Goal: Task Accomplishment & Management: Use online tool/utility

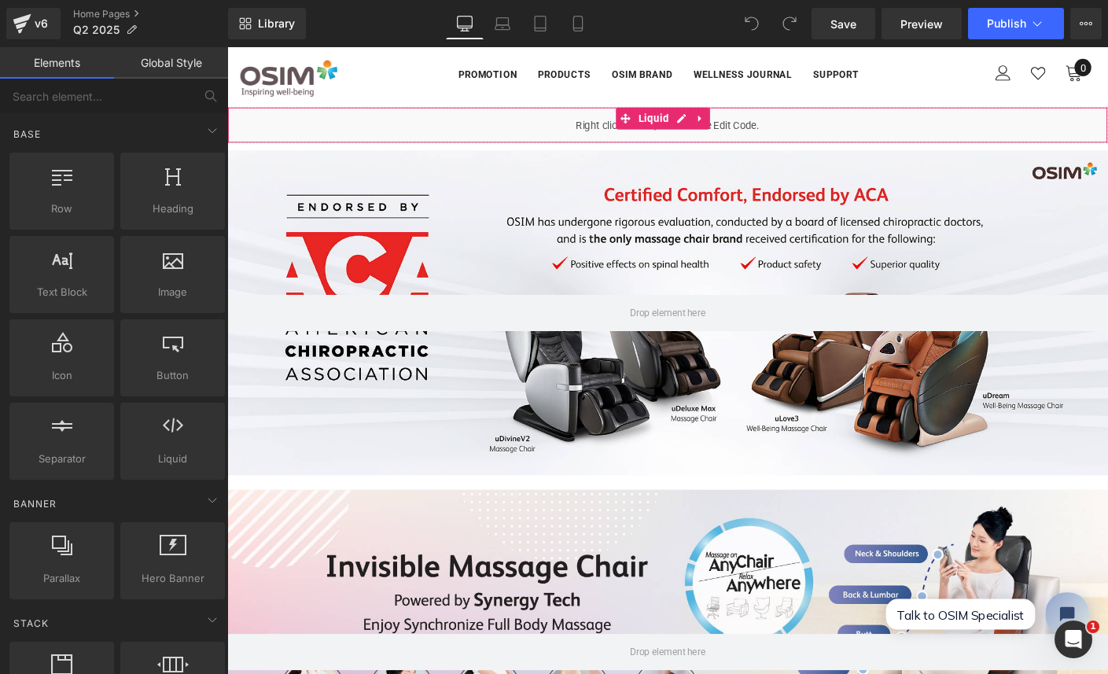
click at [577, 131] on div "Liquid" at bounding box center [702, 131] width 951 height 39
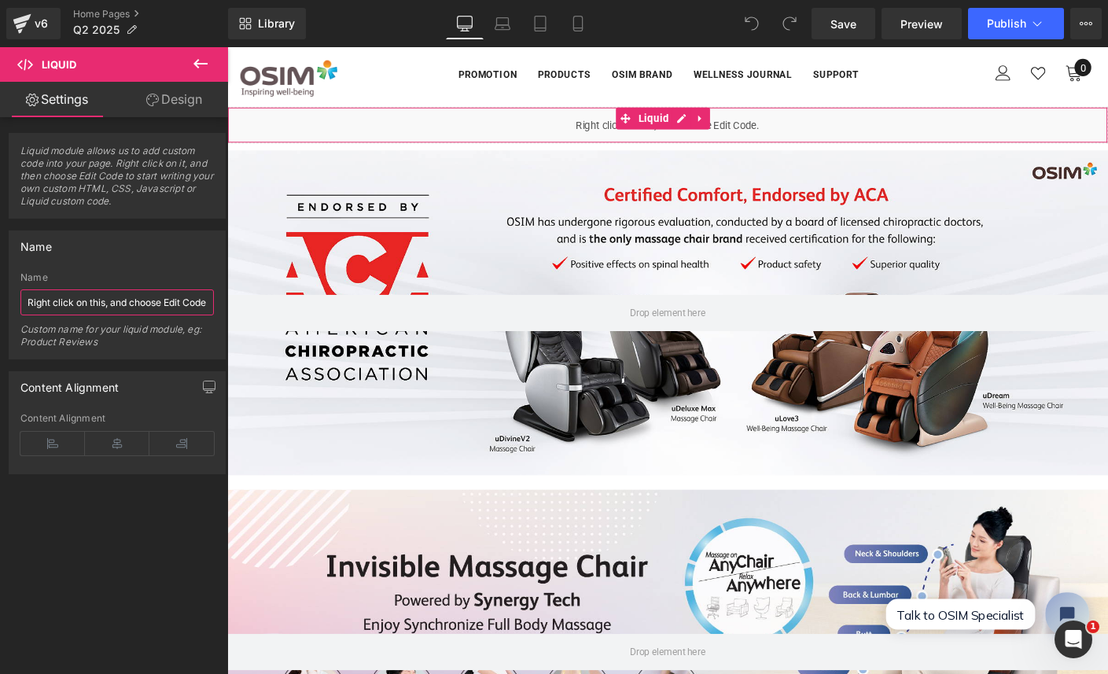
click at [141, 309] on input "Right click on this, and choose Edit Code." at bounding box center [116, 302] width 193 height 26
click at [671, 120] on span "Liquid" at bounding box center [688, 124] width 41 height 24
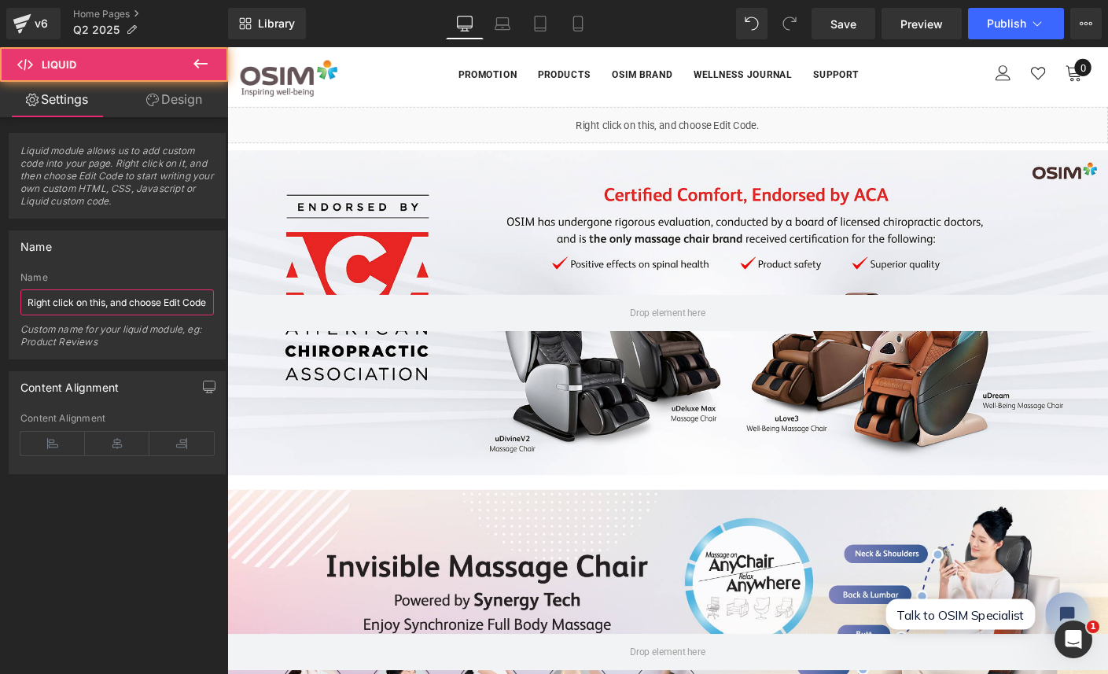
click at [723, 125] on ul "Liquid" at bounding box center [698, 124] width 82 height 19
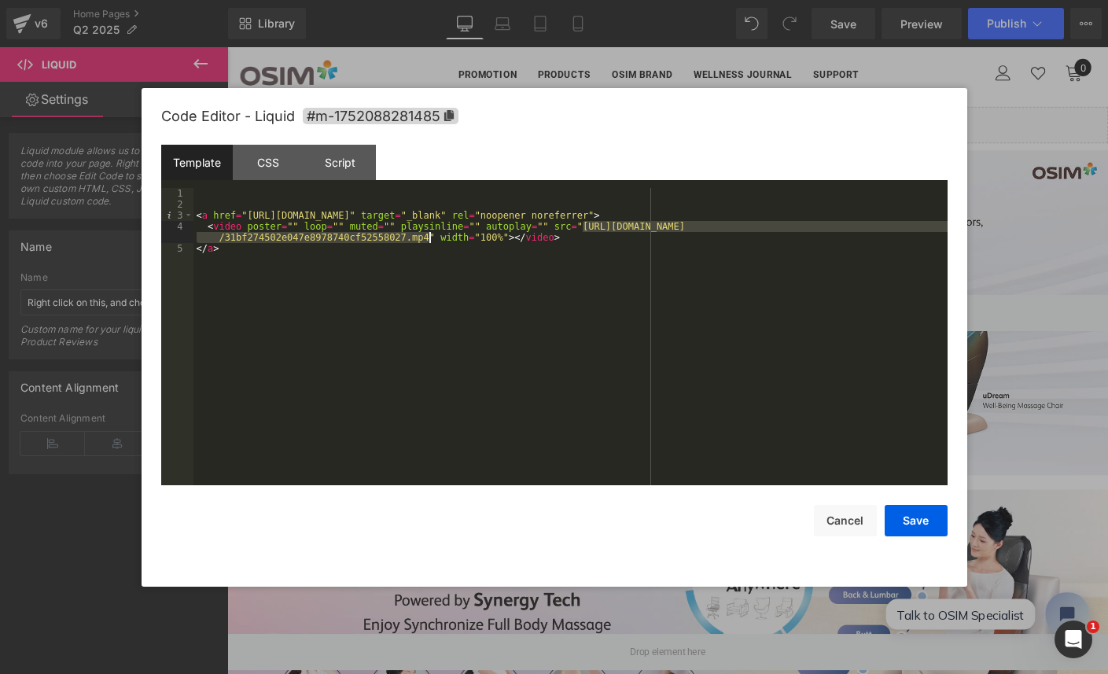
drag, startPoint x: 582, startPoint y: 226, endPoint x: 427, endPoint y: 237, distance: 155.3
click at [427, 237] on div "< a href = "[URL][DOMAIN_NAME]" target = "_blank" rel = "noopener noreferrer" >…" at bounding box center [570, 347] width 754 height 319
click at [922, 525] on button "Save" at bounding box center [916, 520] width 63 height 31
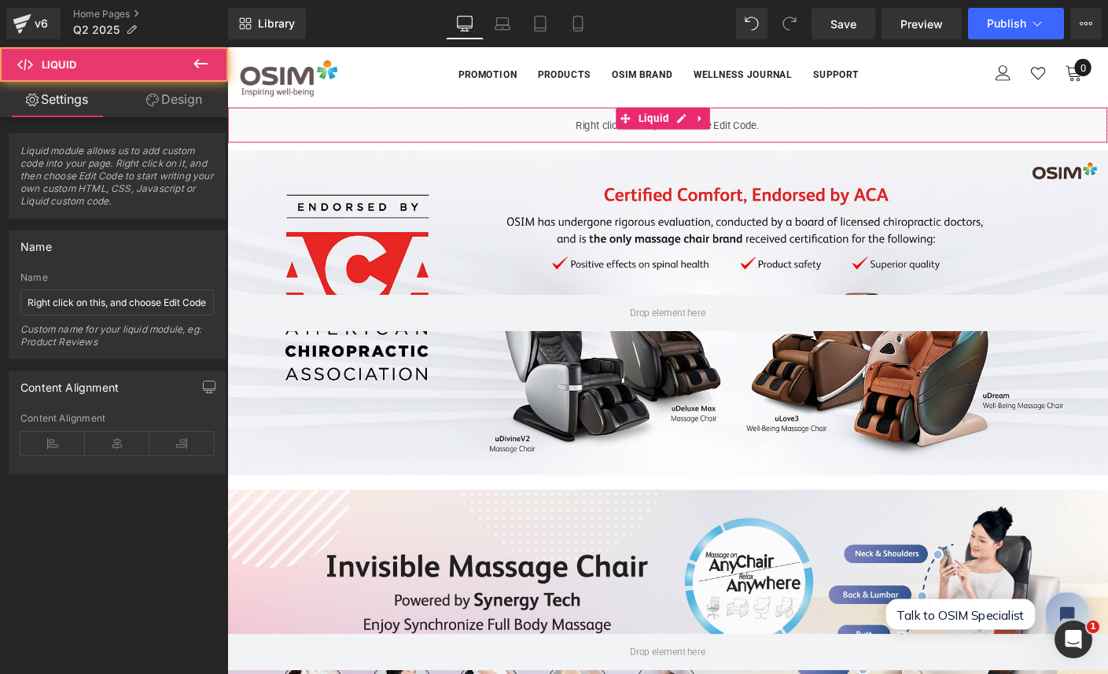
click at [601, 139] on div "Liquid" at bounding box center [702, 131] width 951 height 39
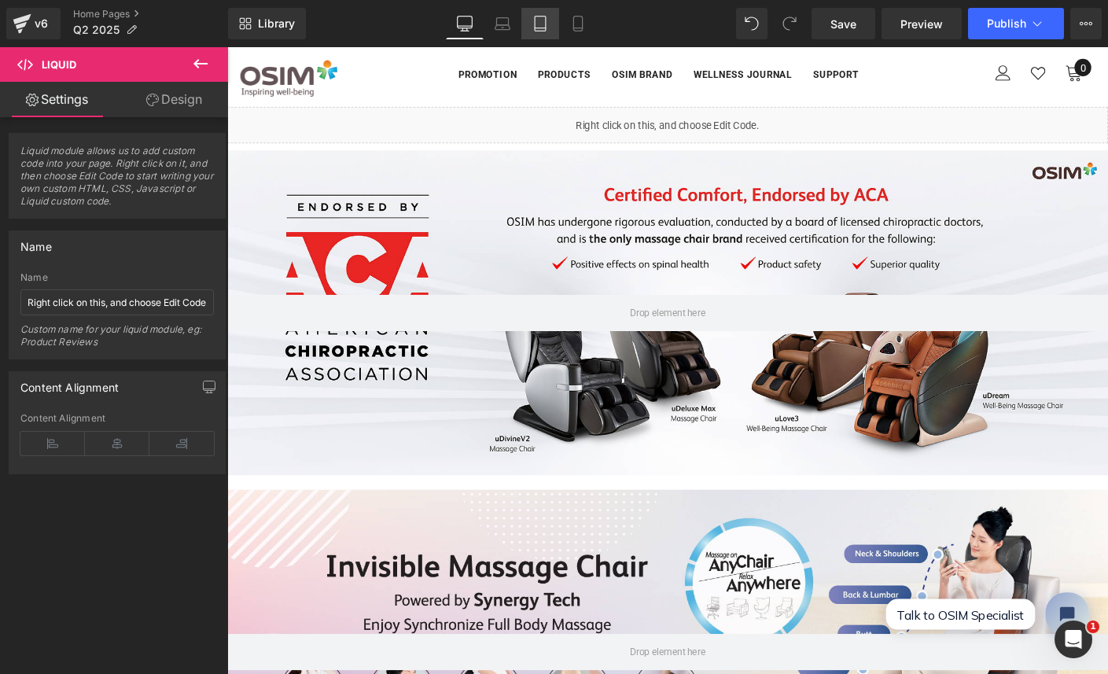
click at [550, 19] on link "Tablet" at bounding box center [540, 23] width 38 height 31
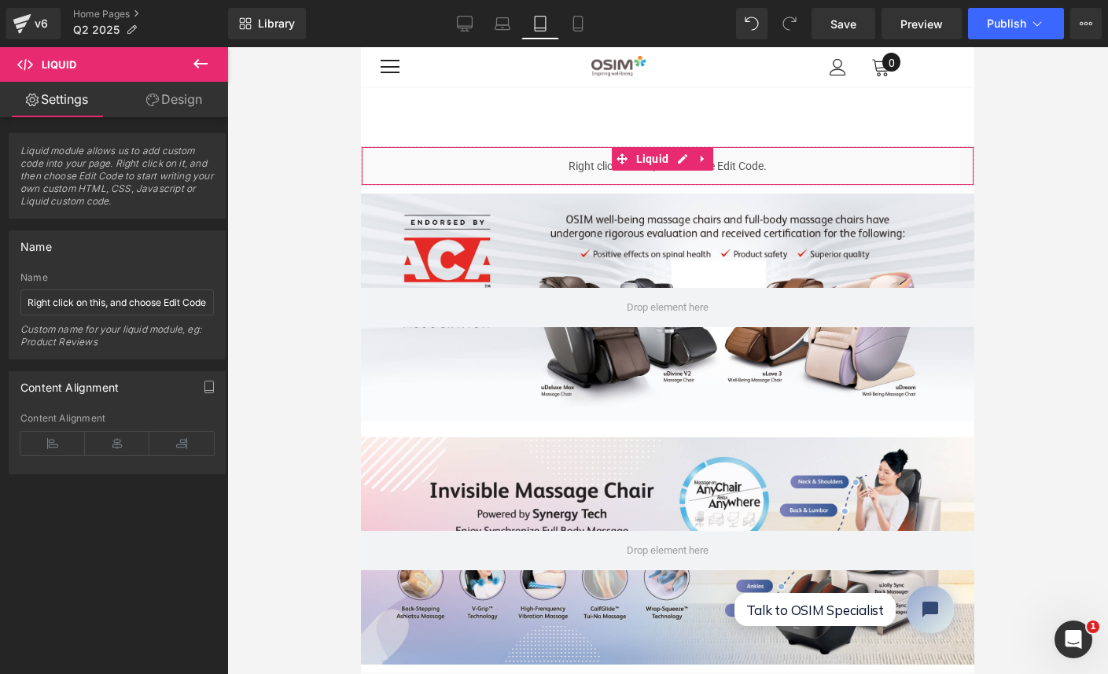
click at [581, 172] on div "Liquid" at bounding box center [667, 165] width 613 height 39
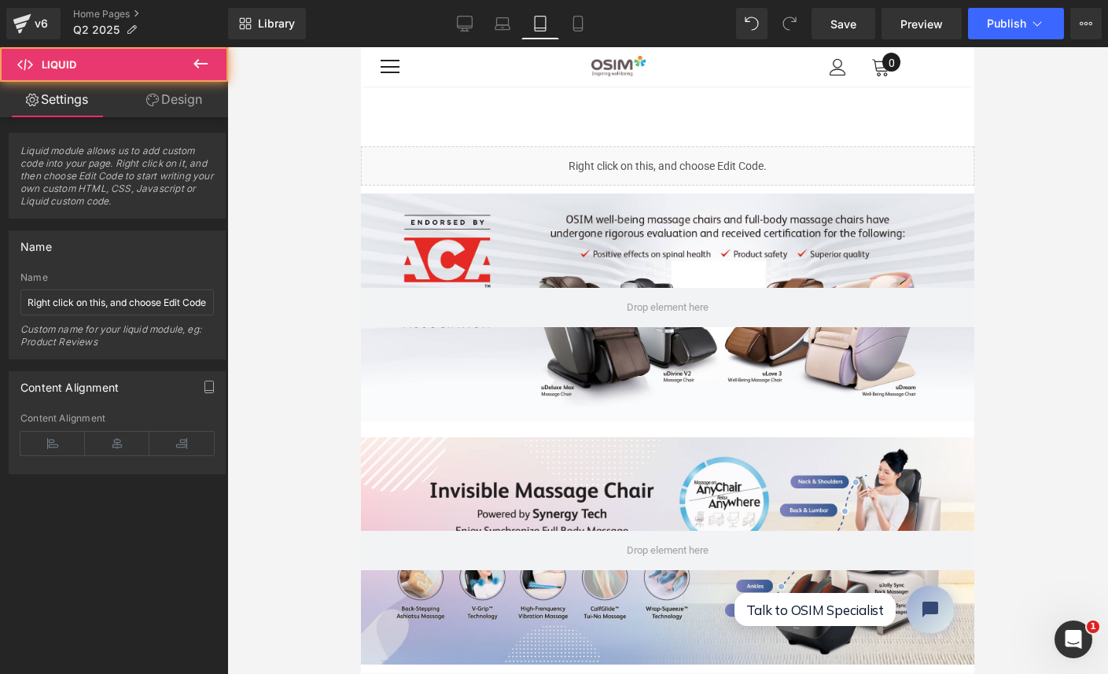
click at [681, 157] on icon at bounding box center [679, 159] width 8 height 8
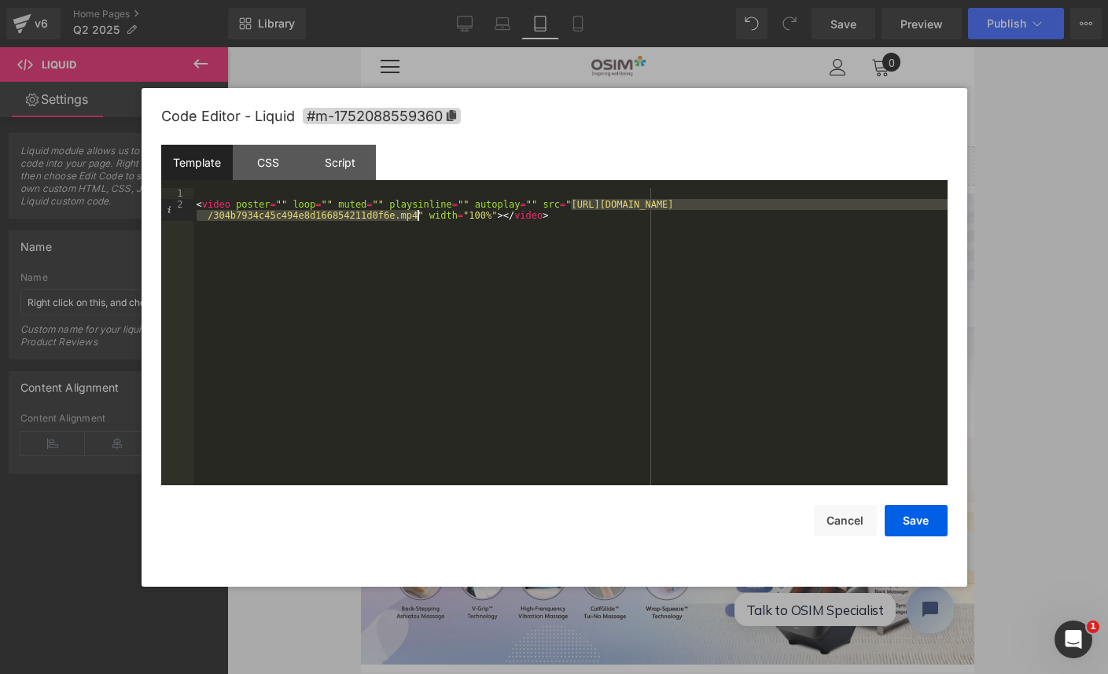
drag, startPoint x: 572, startPoint y: 203, endPoint x: 418, endPoint y: 211, distance: 153.5
click at [418, 211] on div "< video poster = "" loop = "" muted = "" playsinline = "" autoplay = "" src = "…" at bounding box center [570, 353] width 754 height 330
click at [924, 519] on button "Save" at bounding box center [916, 520] width 63 height 31
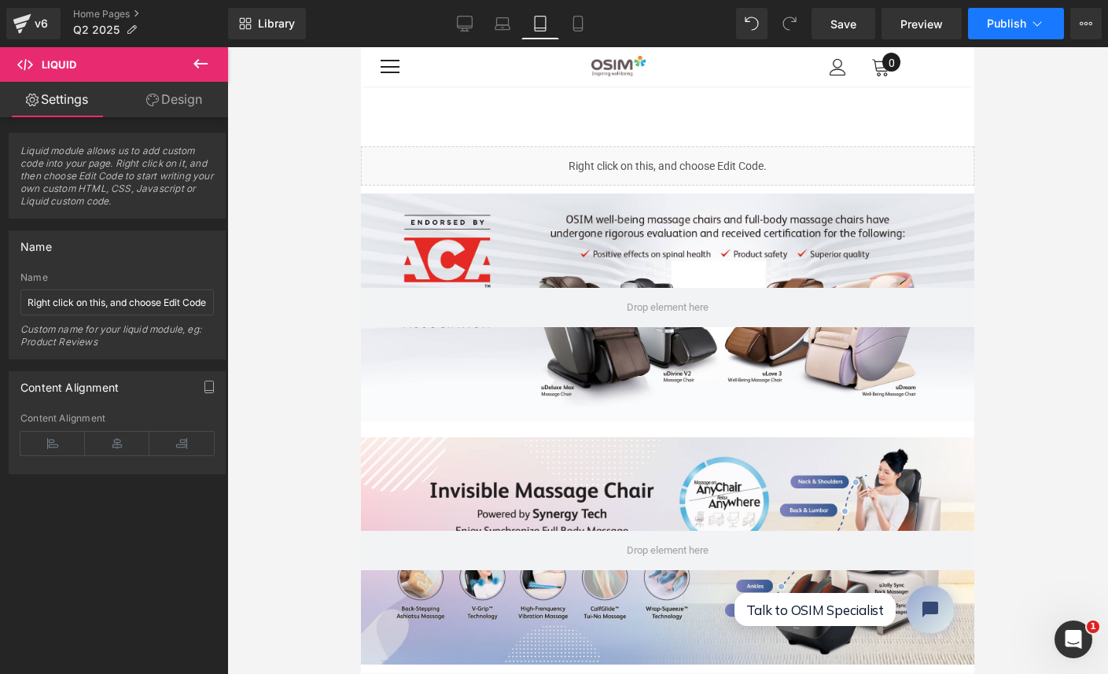
click at [1009, 22] on span "Publish" at bounding box center [1006, 23] width 39 height 13
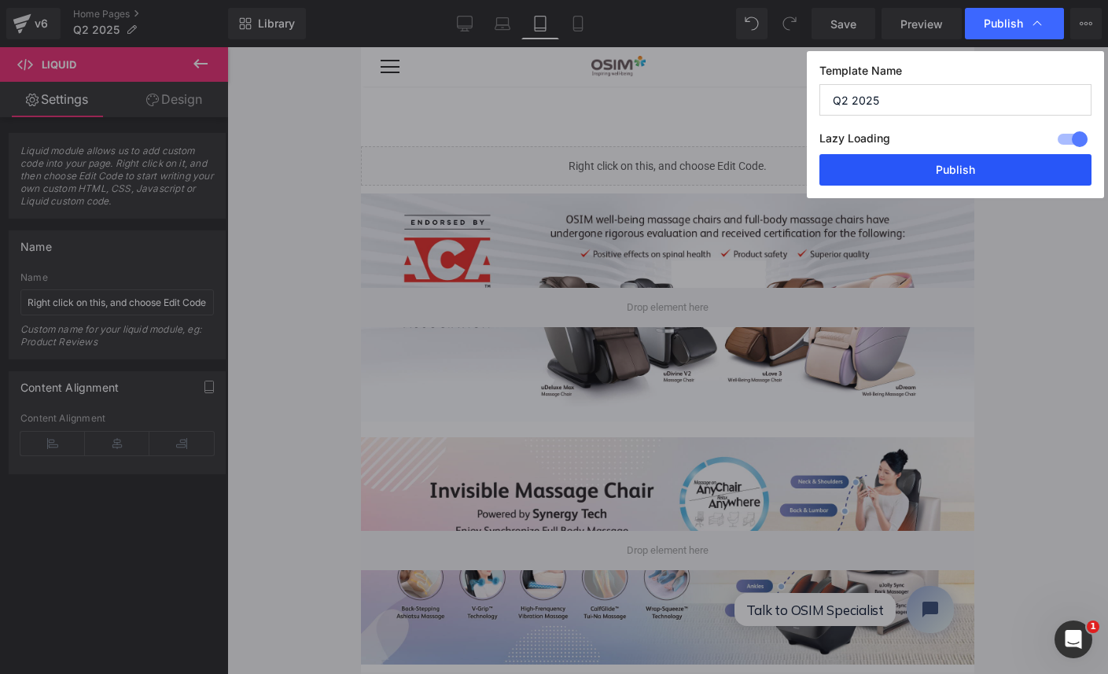
click at [935, 181] on button "Publish" at bounding box center [955, 169] width 272 height 31
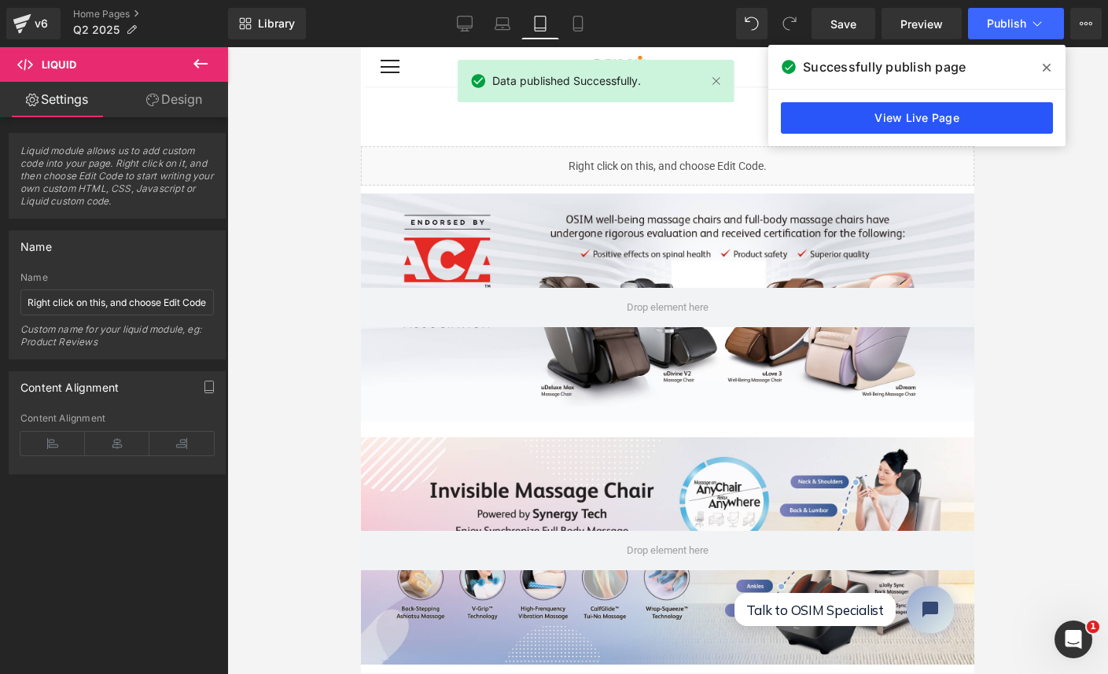
click at [976, 116] on link "View Live Page" at bounding box center [917, 117] width 272 height 31
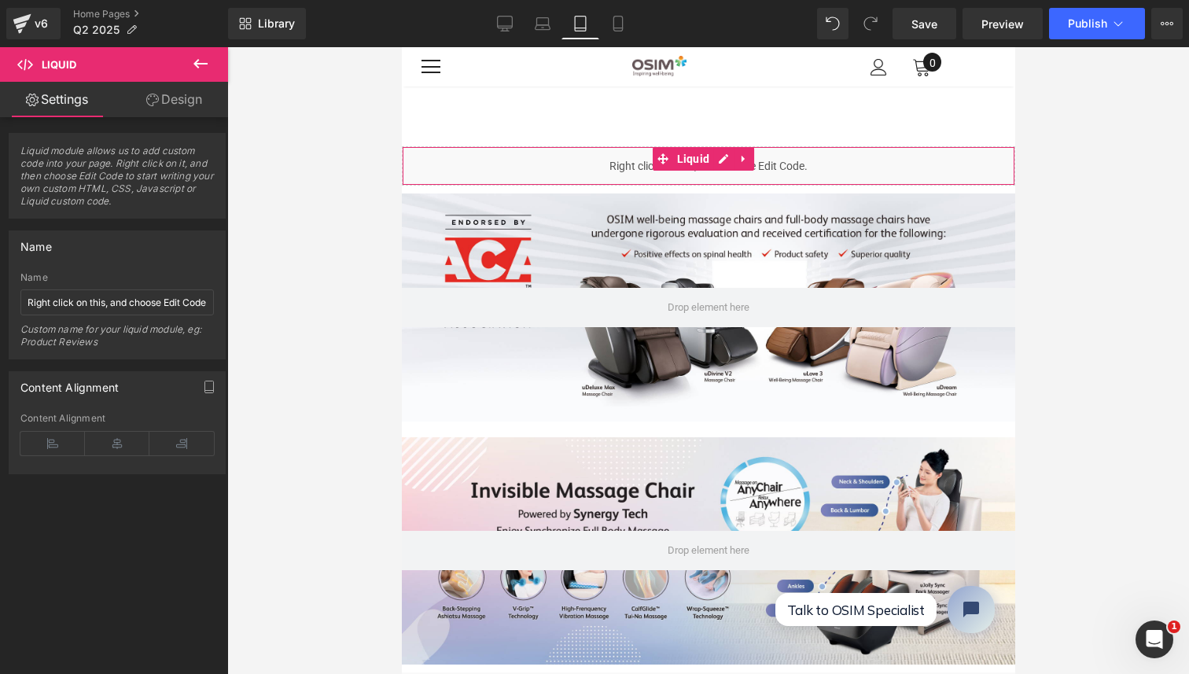
click at [845, 164] on div "Liquid" at bounding box center [707, 165] width 613 height 39
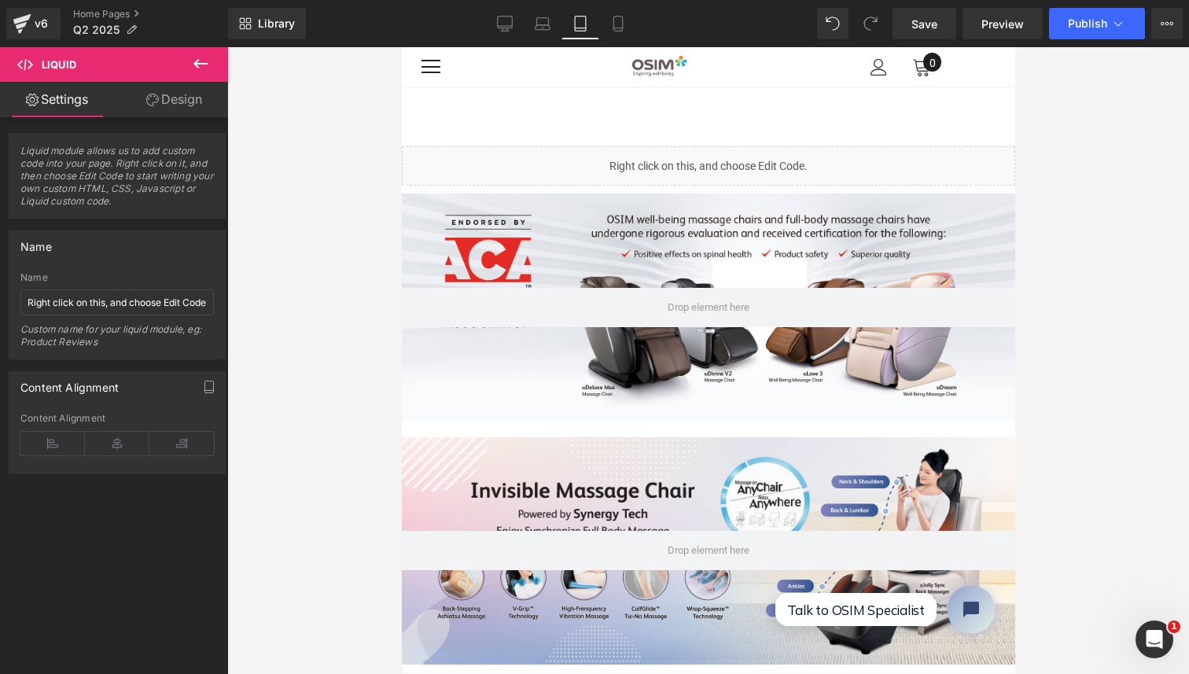
click at [725, 156] on link at bounding box center [719, 158] width 17 height 19
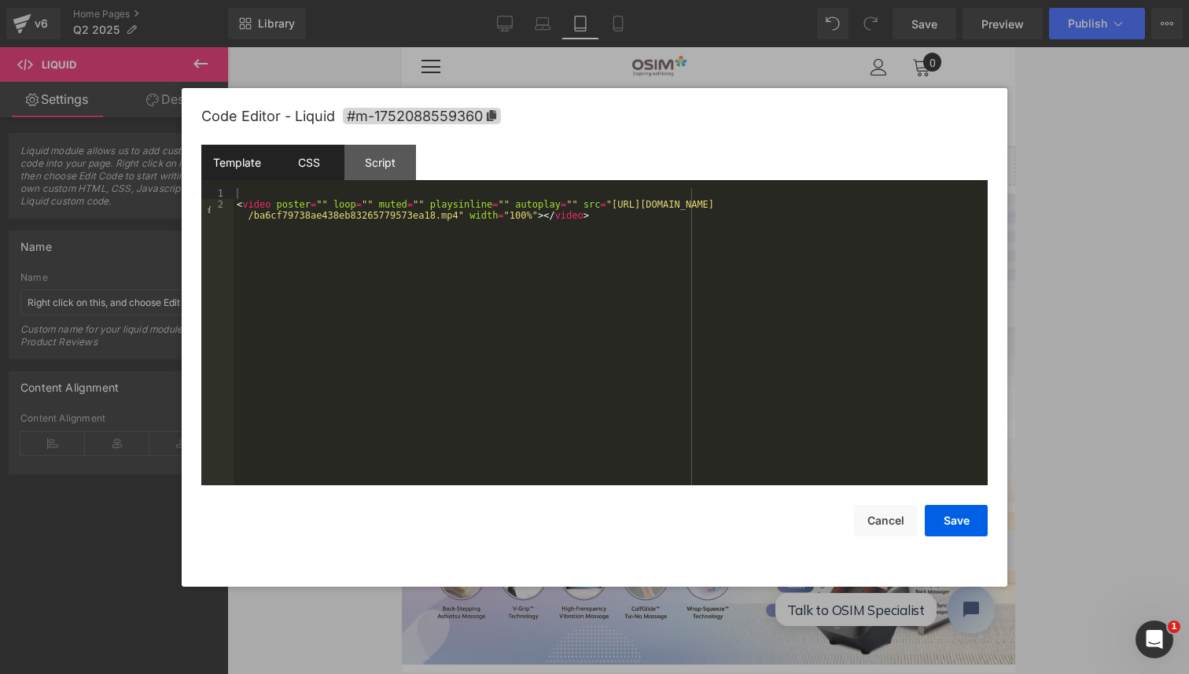
click at [312, 156] on div "CSS" at bounding box center [309, 162] width 72 height 35
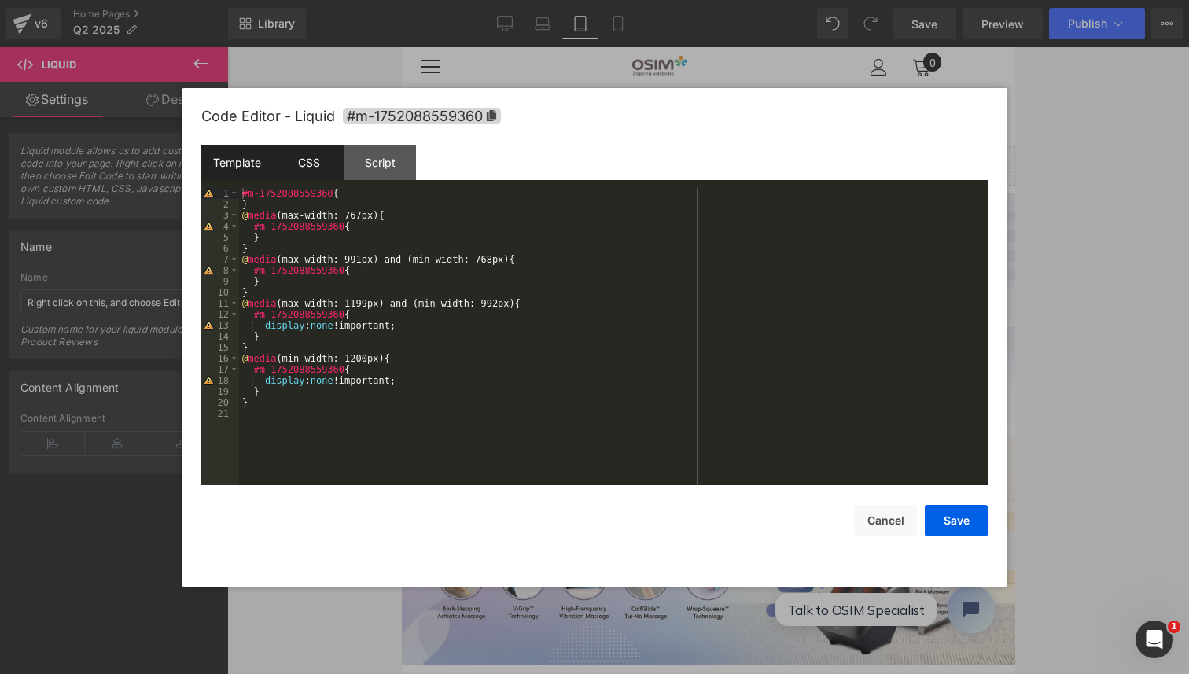
click at [244, 160] on div "Template" at bounding box center [237, 162] width 72 height 35
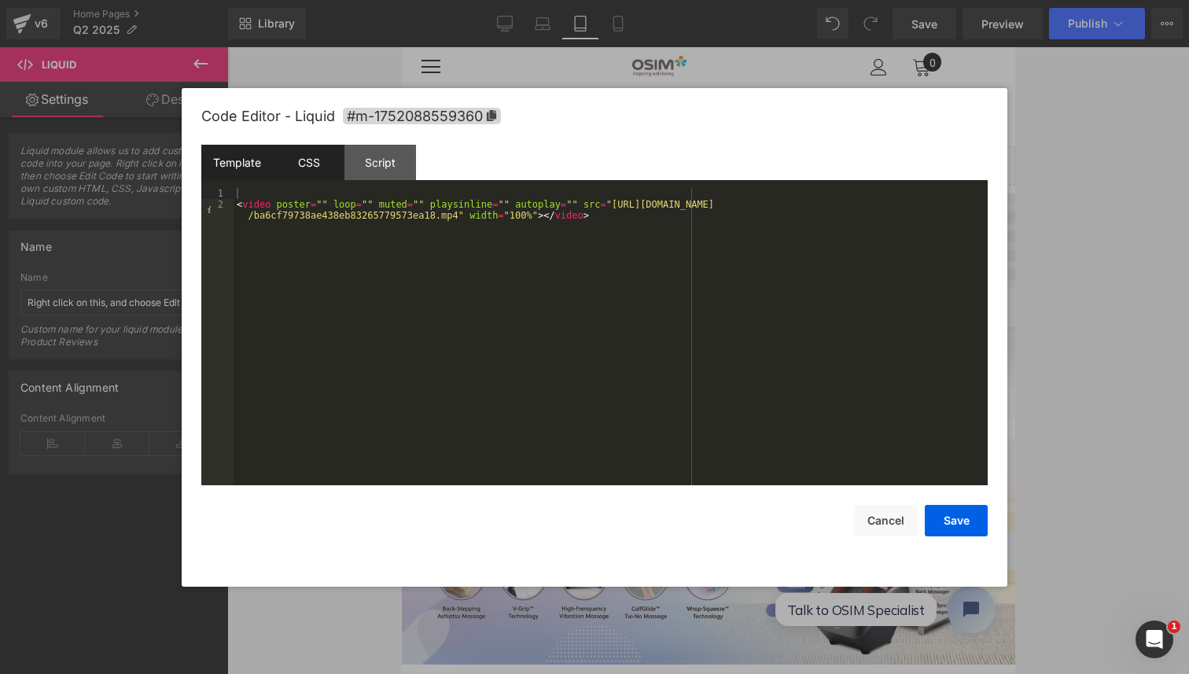
click at [319, 156] on div "CSS" at bounding box center [309, 162] width 72 height 35
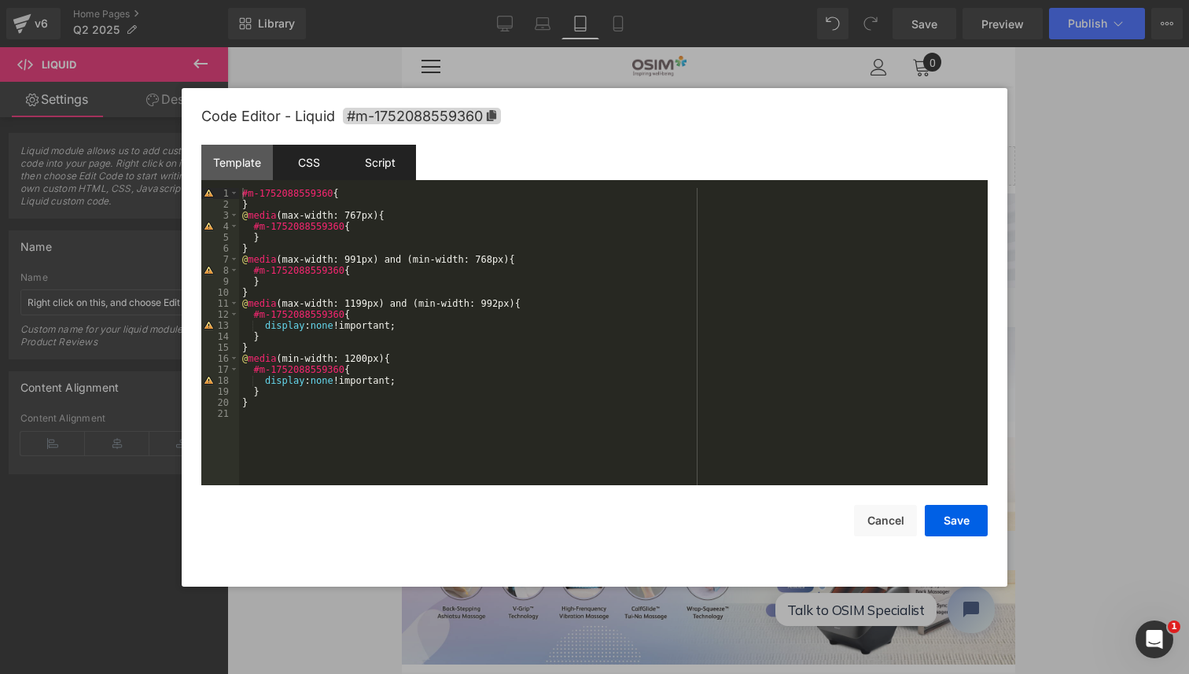
click at [396, 156] on div "Script" at bounding box center [380, 162] width 72 height 35
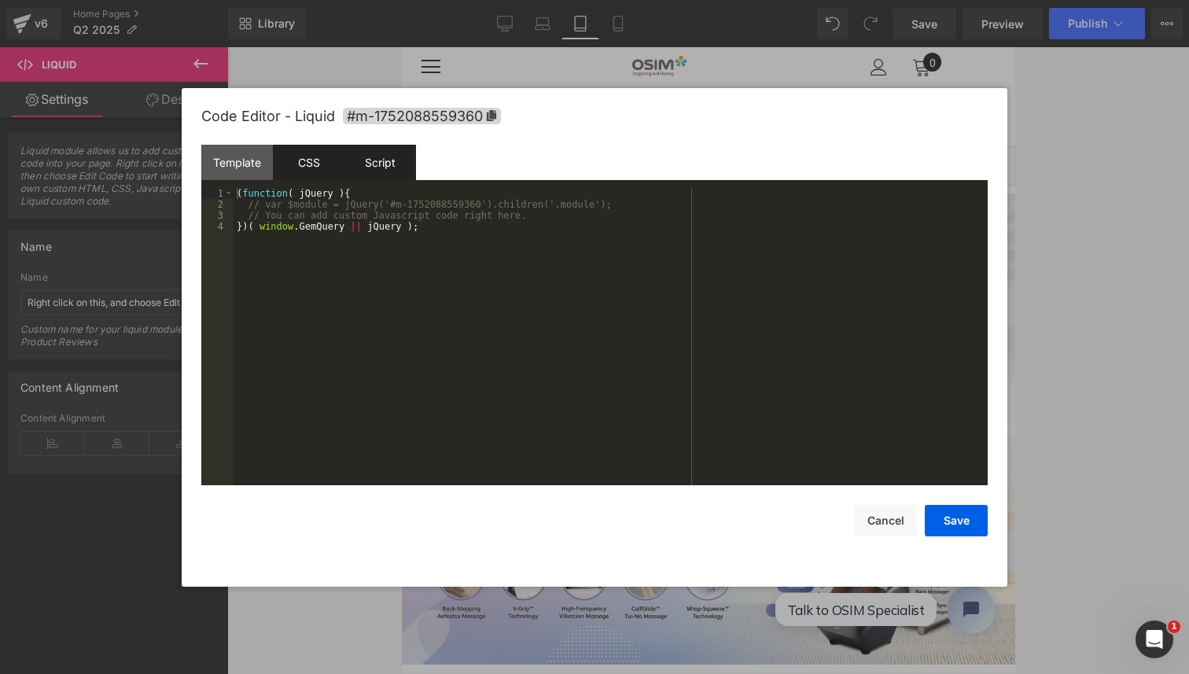
click at [337, 161] on div "CSS" at bounding box center [309, 162] width 72 height 35
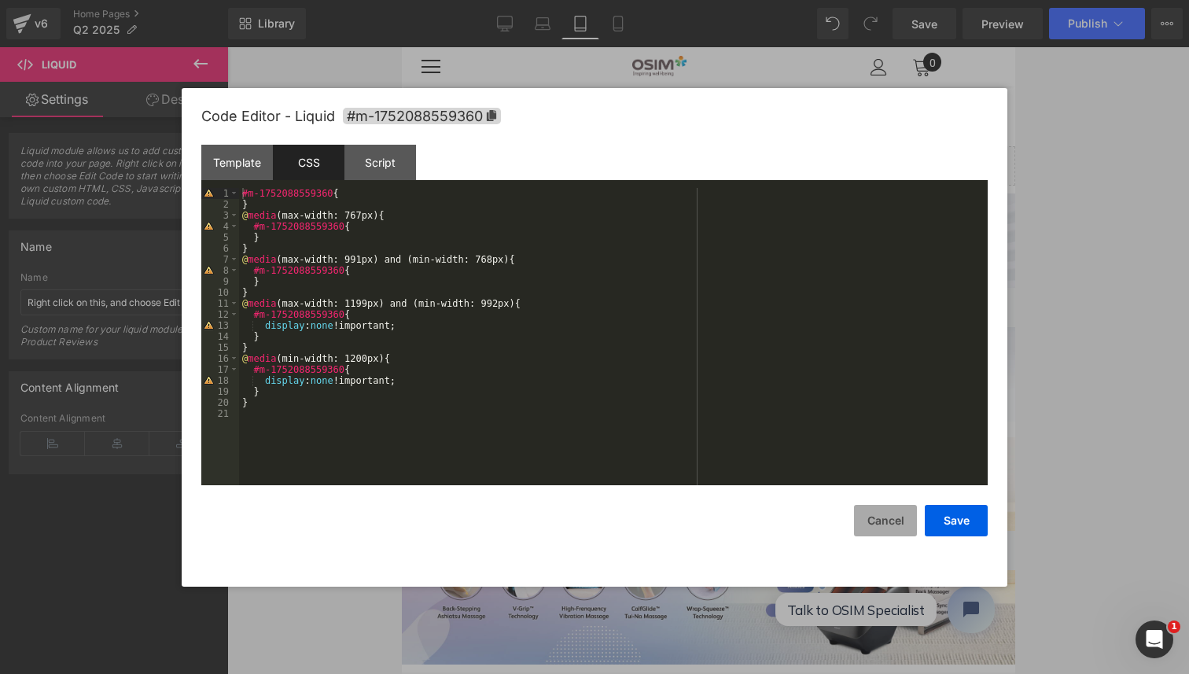
click at [890, 521] on button "Cancel" at bounding box center [885, 520] width 63 height 31
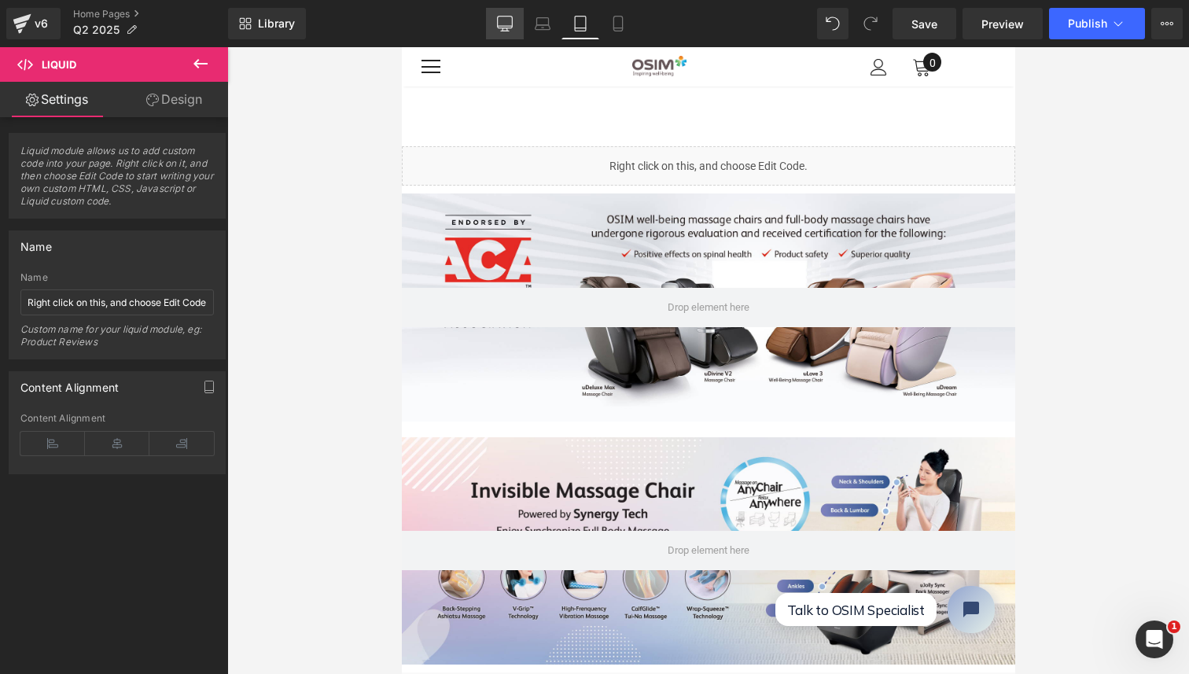
click at [511, 28] on icon at bounding box center [505, 23] width 15 height 12
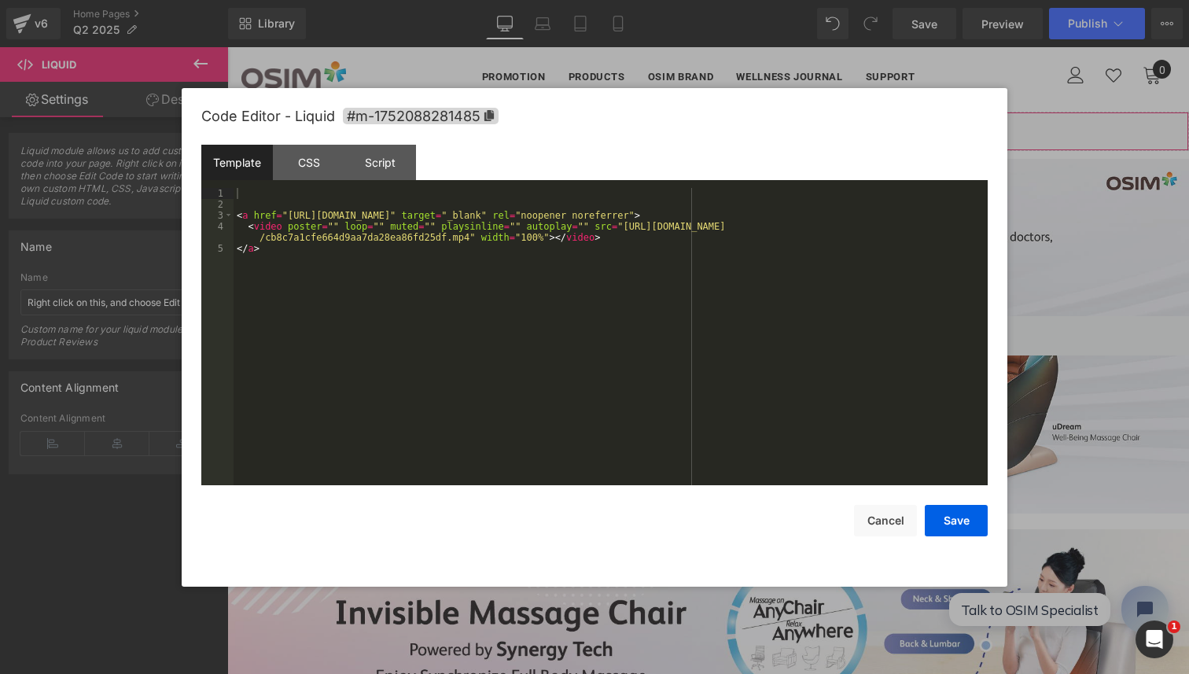
click at [727, 127] on ul "Liquid" at bounding box center [703, 124] width 102 height 24
click at [322, 167] on div "CSS" at bounding box center [309, 162] width 72 height 35
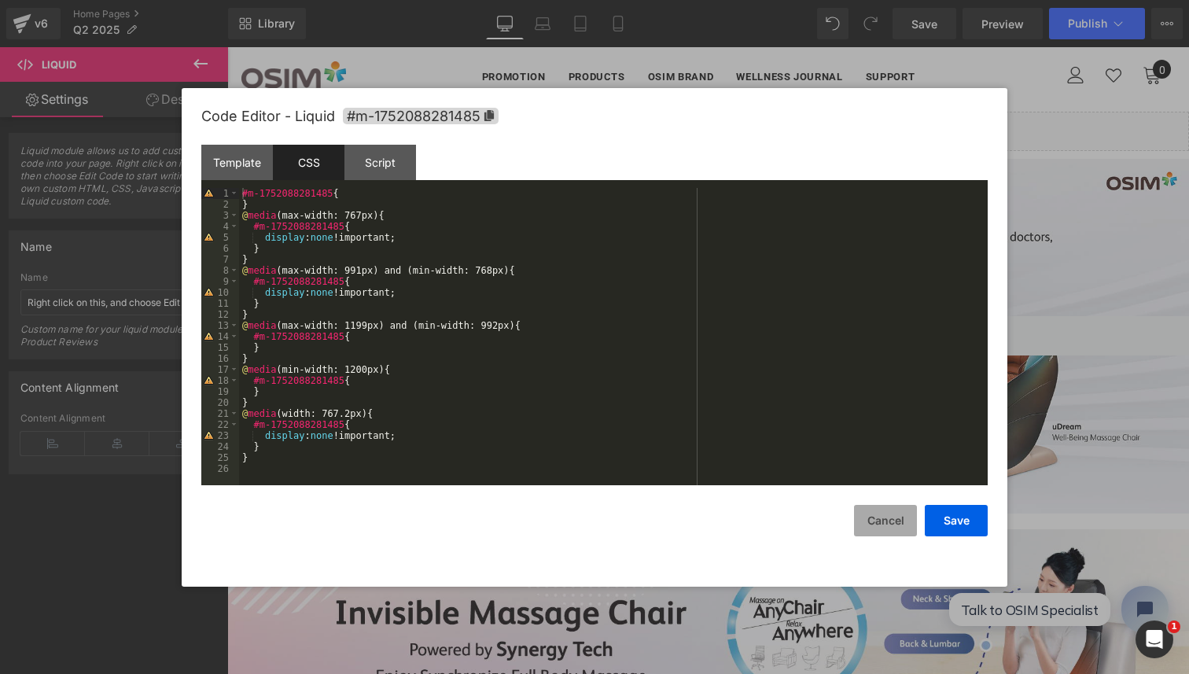
click at [899, 525] on button "Cancel" at bounding box center [885, 520] width 63 height 31
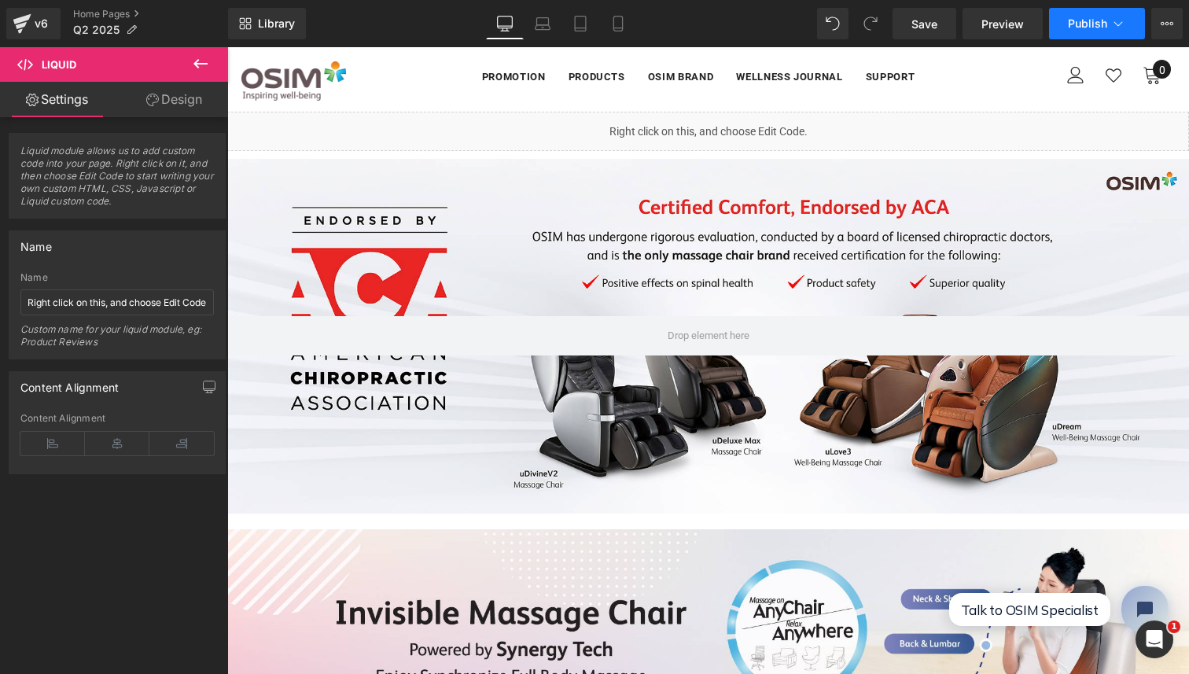
click at [1095, 24] on span "Publish" at bounding box center [1087, 23] width 39 height 13
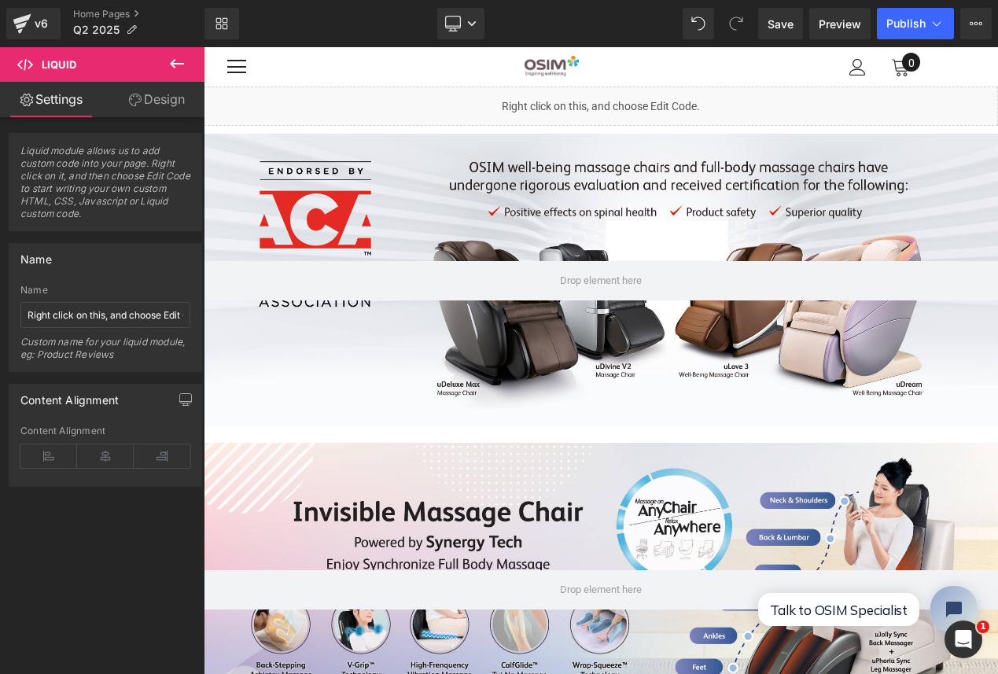
click at [178, 60] on icon at bounding box center [176, 63] width 19 height 19
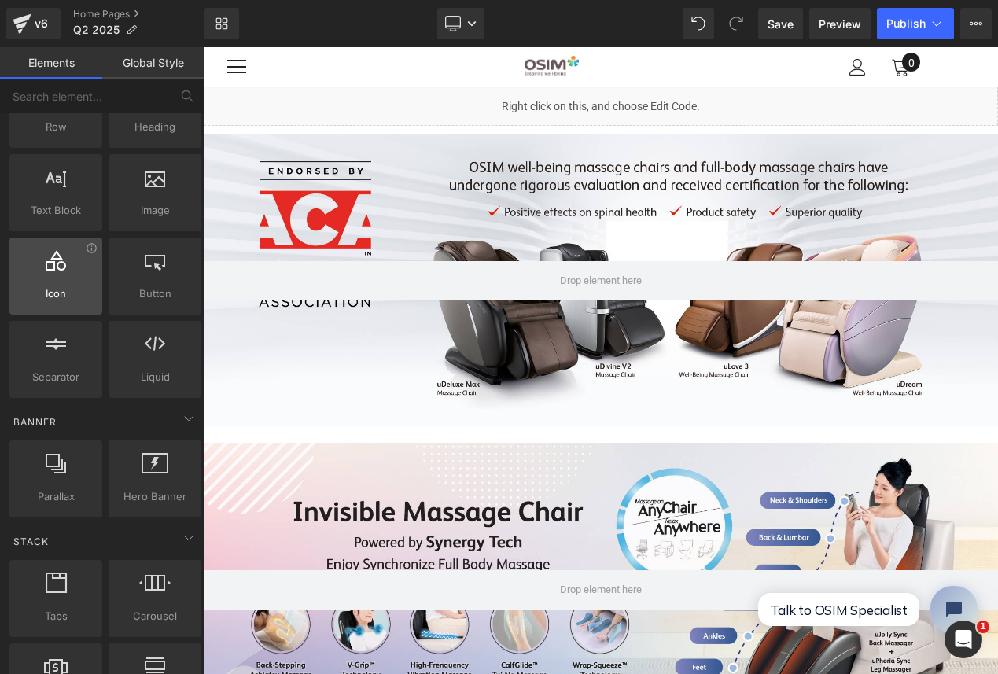
scroll to position [201, 0]
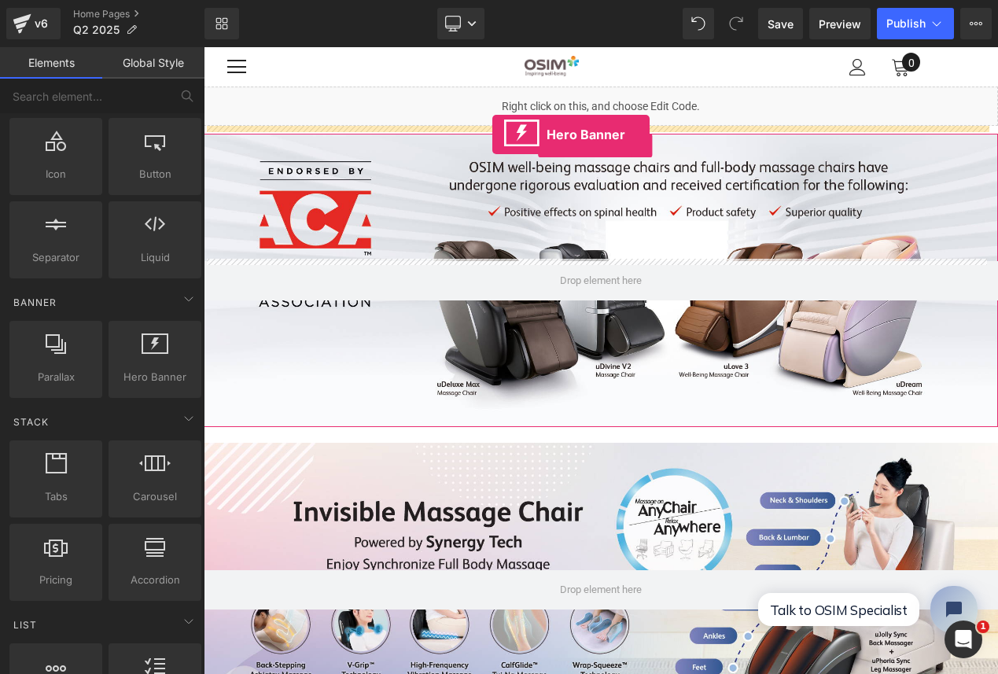
drag, startPoint x: 353, startPoint y: 403, endPoint x: 492, endPoint y: 134, distance: 302.8
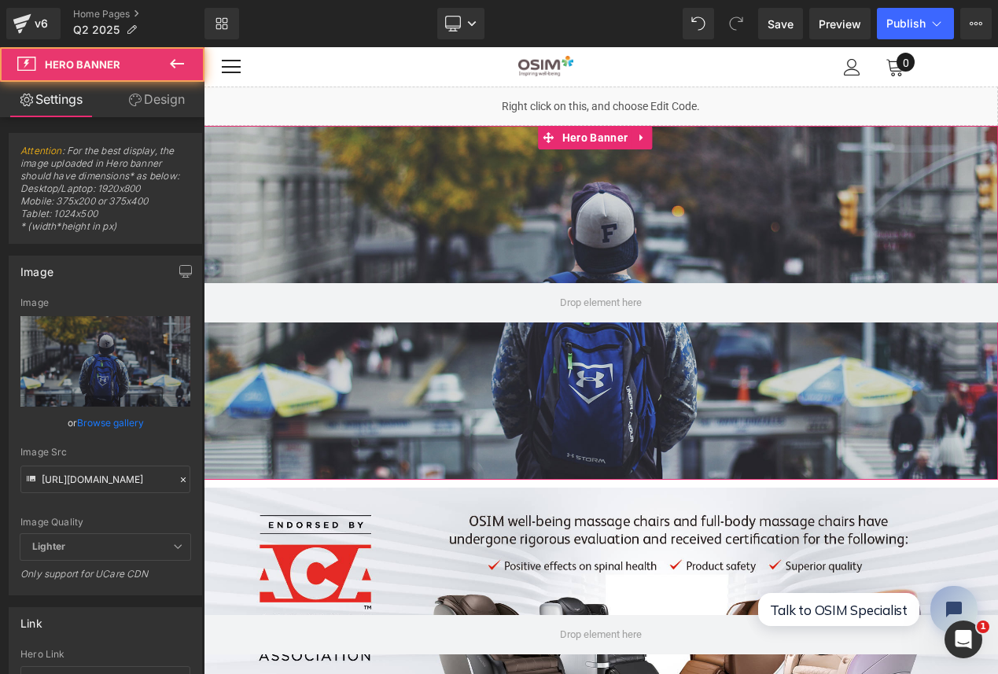
click at [543, 184] on div at bounding box center [601, 303] width 794 height 354
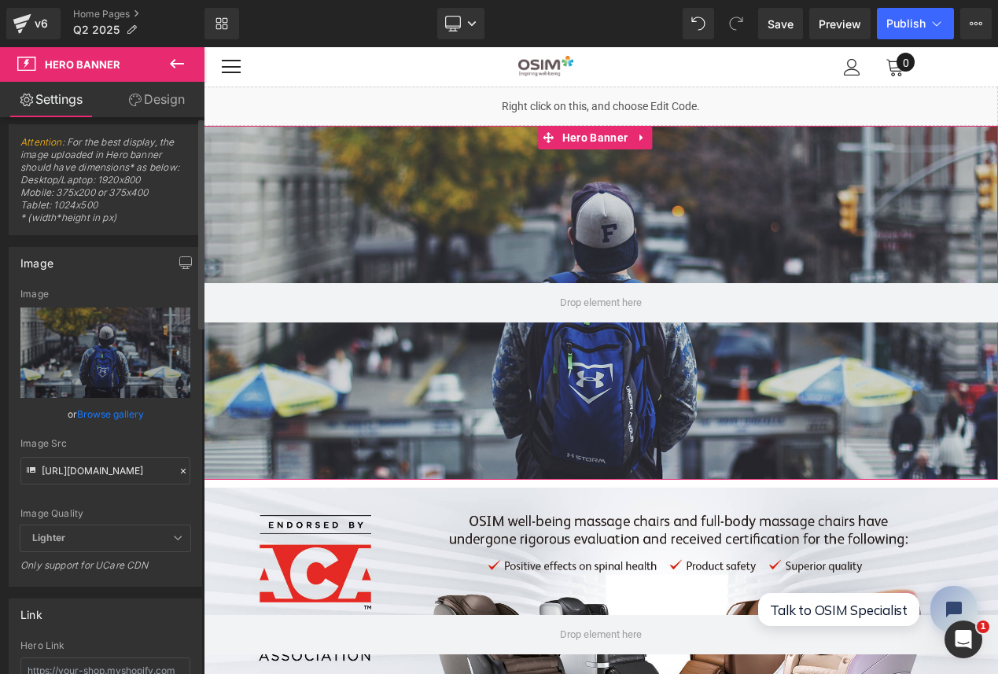
scroll to position [0, 0]
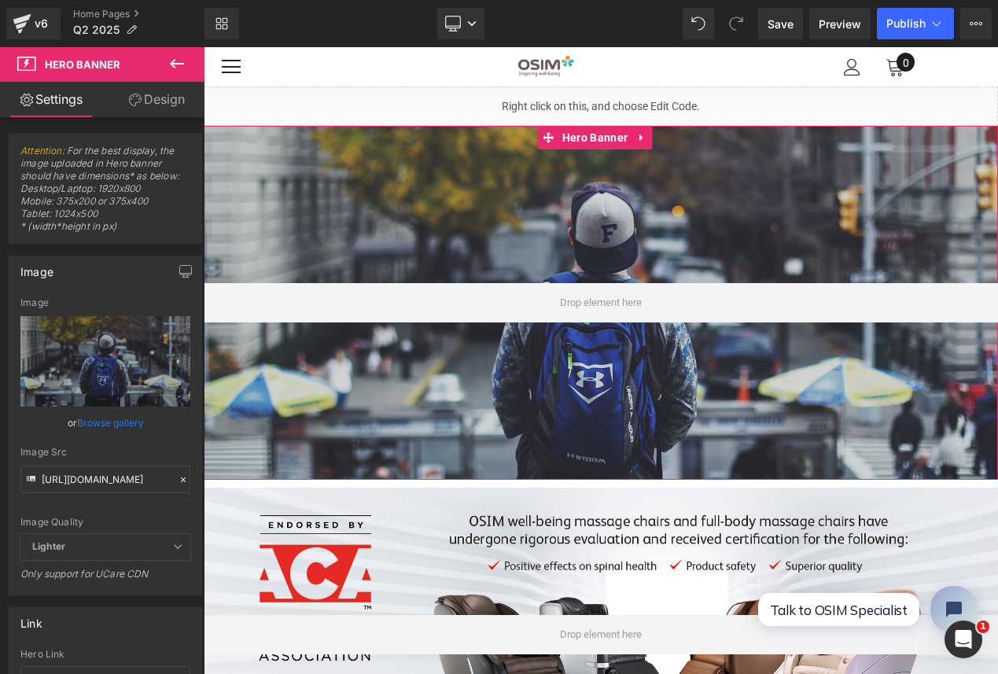
click at [164, 99] on link "Design" at bounding box center [156, 99] width 102 height 35
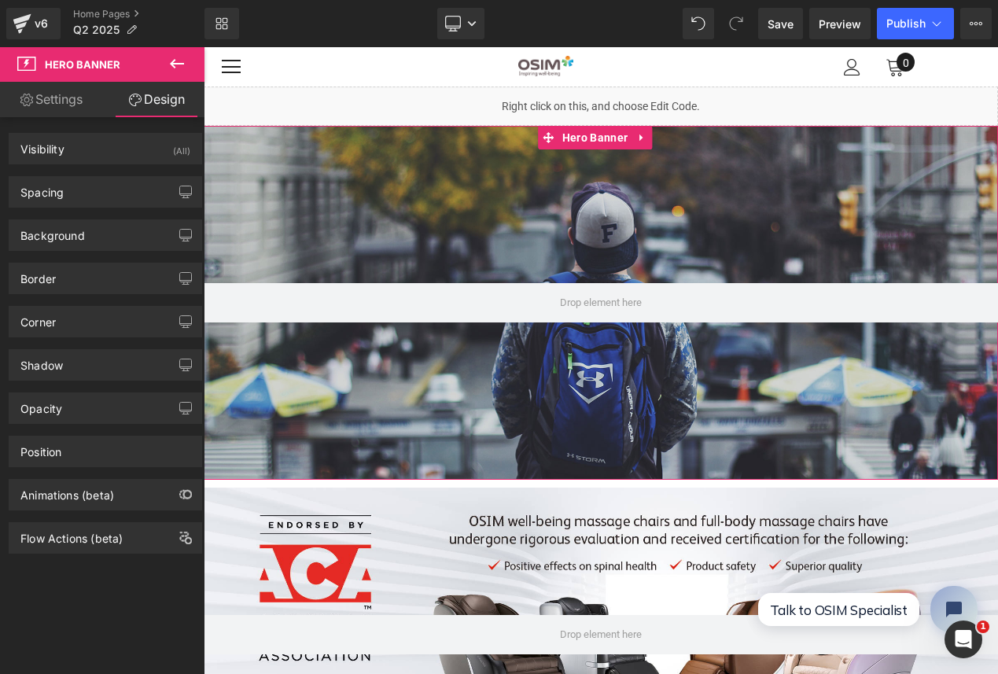
click at [541, 208] on div at bounding box center [601, 303] width 794 height 354
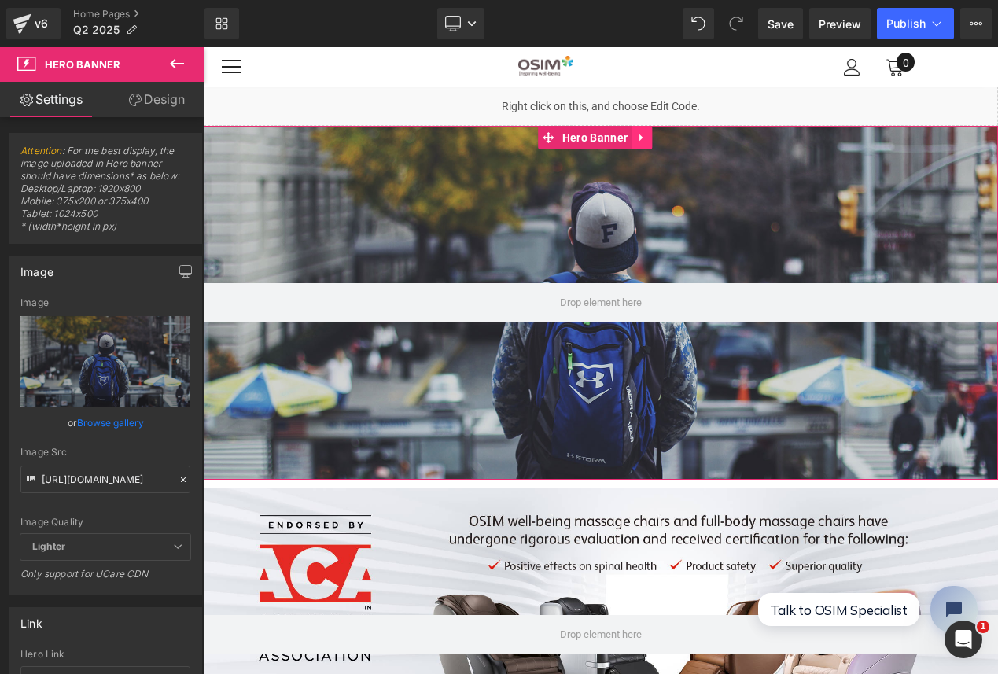
click at [644, 130] on link at bounding box center [641, 138] width 20 height 24
click at [651, 135] on icon at bounding box center [651, 137] width 11 height 11
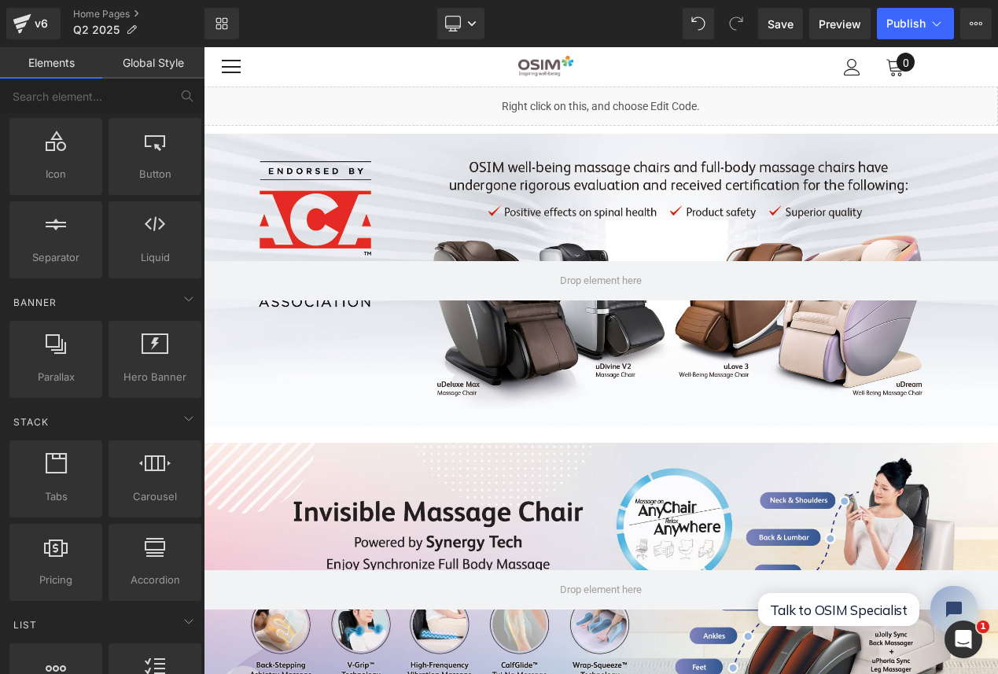
click at [50, 62] on link "Elements" at bounding box center [51, 62] width 102 height 31
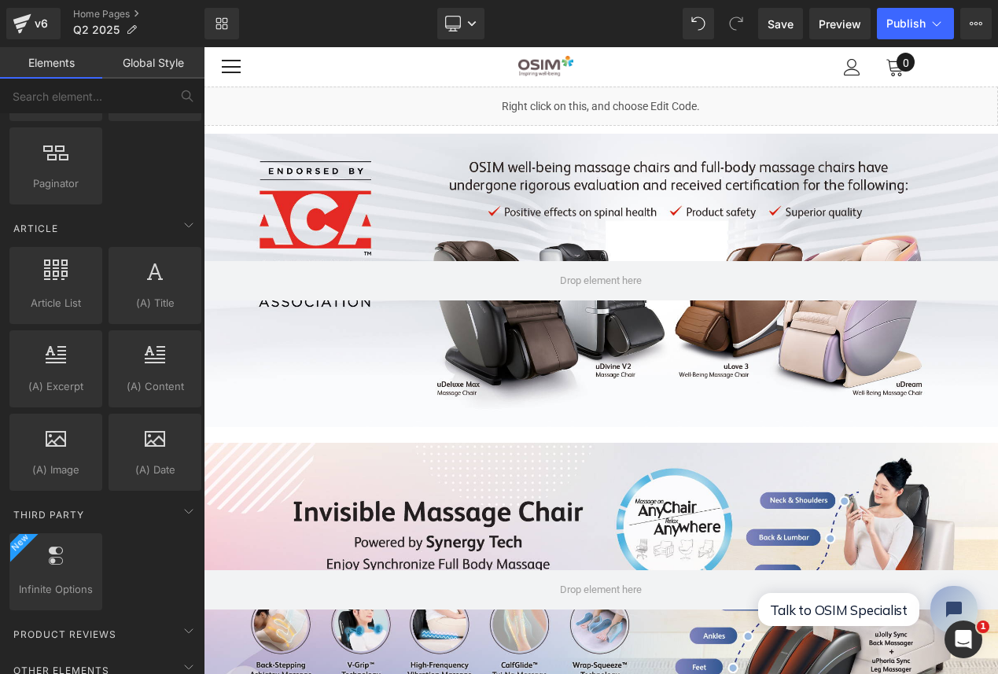
scroll to position [2741, 0]
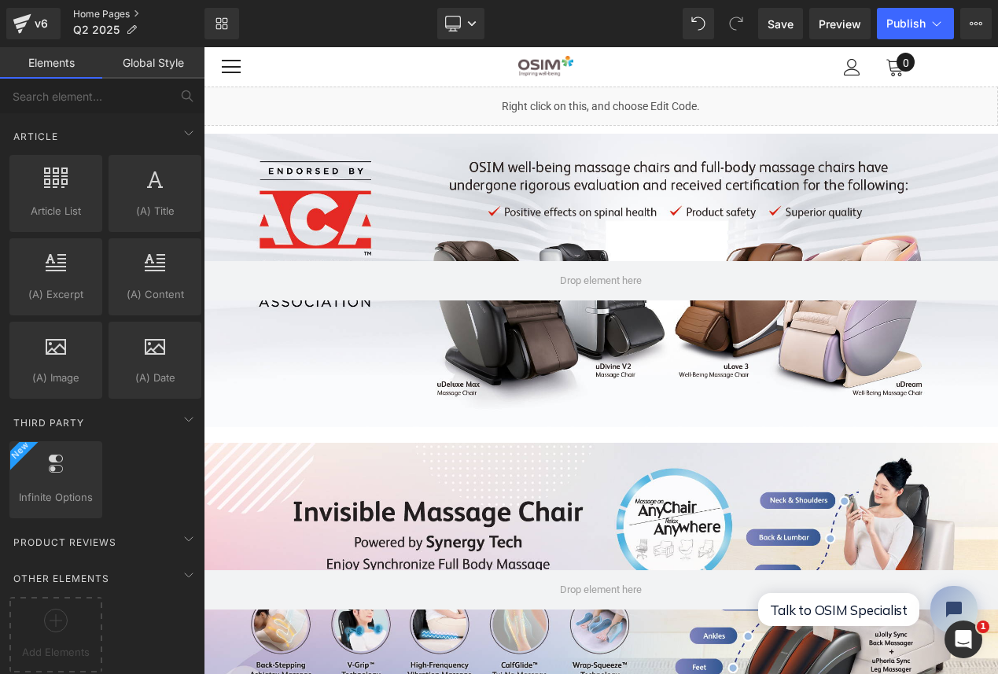
click at [101, 11] on link "Home Pages" at bounding box center [138, 14] width 131 height 13
